Goal: Navigation & Orientation: Find specific page/section

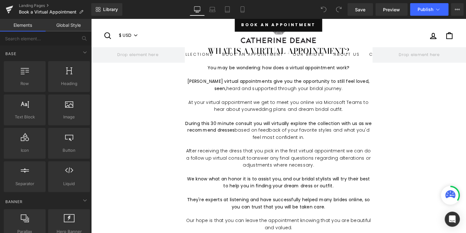
scroll to position [157, 0]
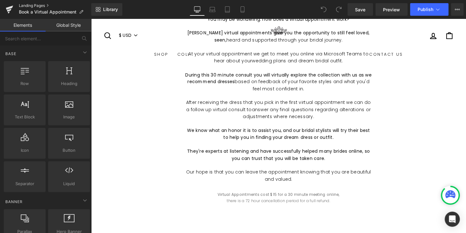
click at [28, 6] on link "Landing Pages" at bounding box center [55, 5] width 72 height 5
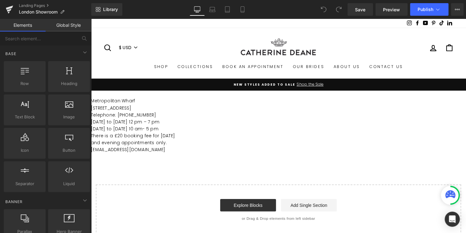
click at [36, 2] on div "Landing Pages London Showroom" at bounding box center [45, 9] width 91 height 19
click at [36, 6] on link "Landing Pages" at bounding box center [55, 5] width 72 height 5
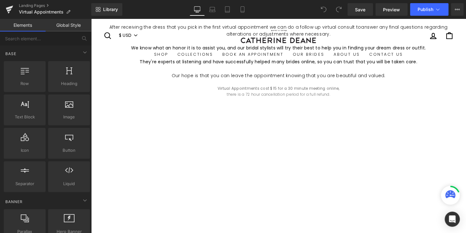
scroll to position [251, 0]
click at [37, 6] on link "Landing Pages" at bounding box center [55, 5] width 72 height 5
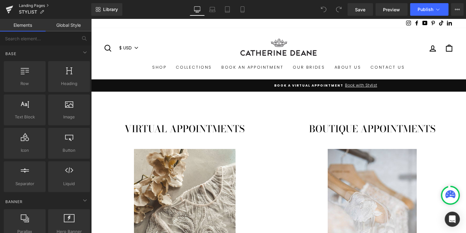
click at [39, 6] on link "Landing Pages" at bounding box center [55, 5] width 72 height 5
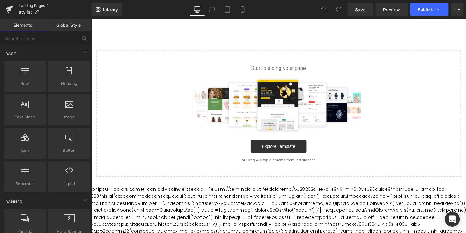
click at [38, 6] on link "Landing Pages" at bounding box center [55, 5] width 72 height 5
